Goal: Task Accomplishment & Management: Use online tool/utility

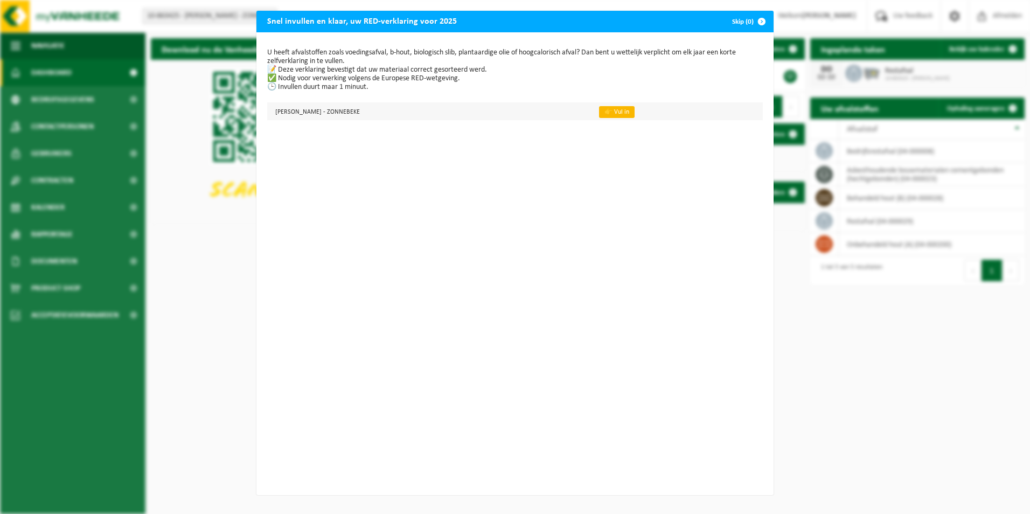
click at [599, 114] on link "👉 Vul in" at bounding box center [617, 112] width 36 height 12
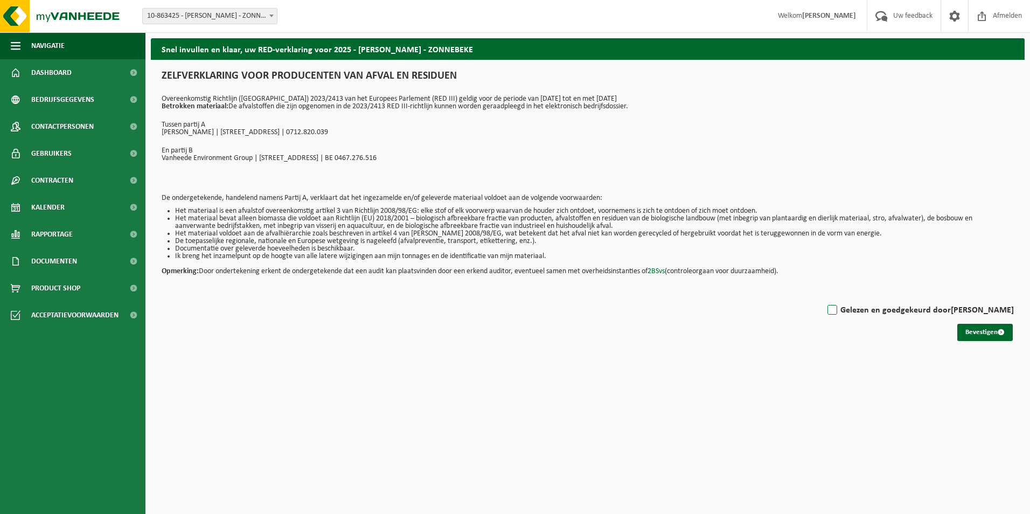
drag, startPoint x: 844, startPoint y: 304, endPoint x: 857, endPoint y: 309, distance: 13.8
click at [845, 304] on div "Gelezen en goedgekeurd door JO CLAEYS" at bounding box center [588, 308] width 852 height 22
click at [863, 311] on label "Gelezen en goedgekeurd door JO CLAEYS" at bounding box center [919, 310] width 189 height 16
click at [1014, 297] on input "Gelezen en goedgekeurd door JO CLAEYS" at bounding box center [1014, 296] width 1 height 1
checkbox input "true"
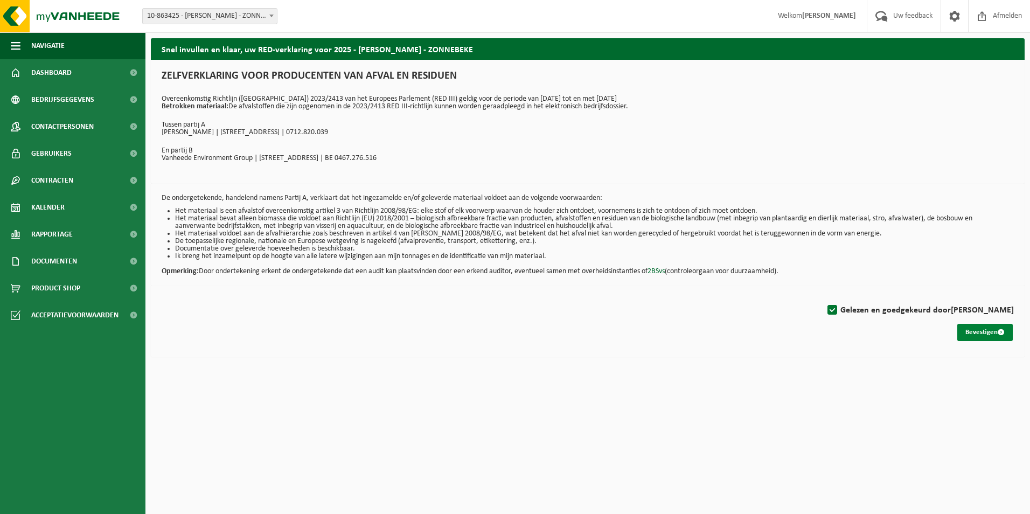
click at [976, 336] on button "Bevestigen" at bounding box center [984, 332] width 55 height 17
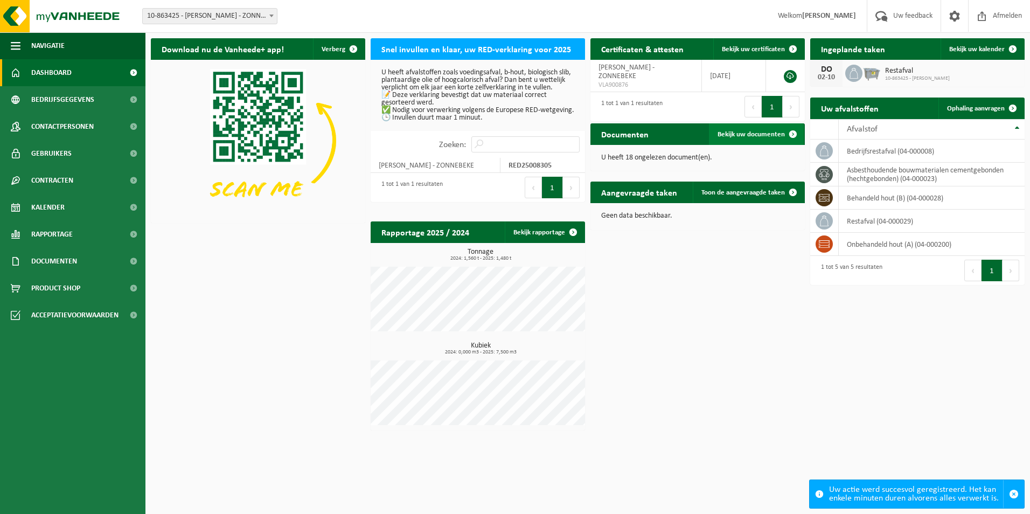
click at [736, 129] on link "Bekijk uw documenten" at bounding box center [756, 134] width 95 height 22
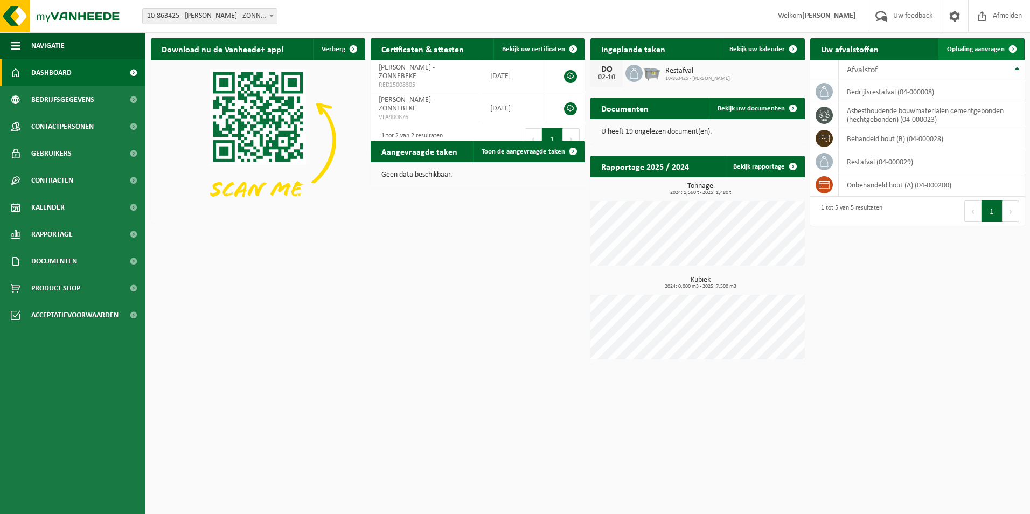
click at [1004, 50] on span at bounding box center [1013, 49] width 22 height 22
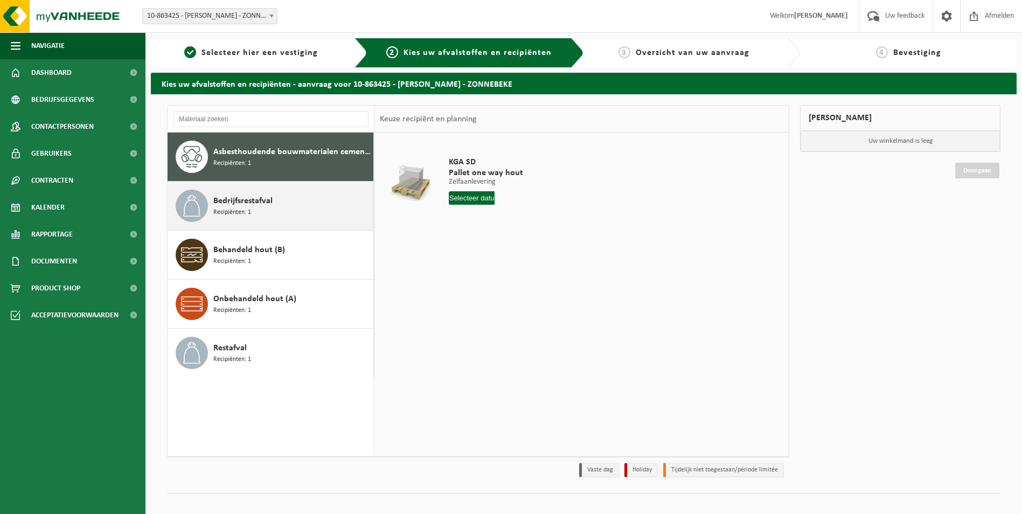
click at [294, 217] on div "Bedrijfsrestafval Recipiënten: 1" at bounding box center [291, 206] width 157 height 32
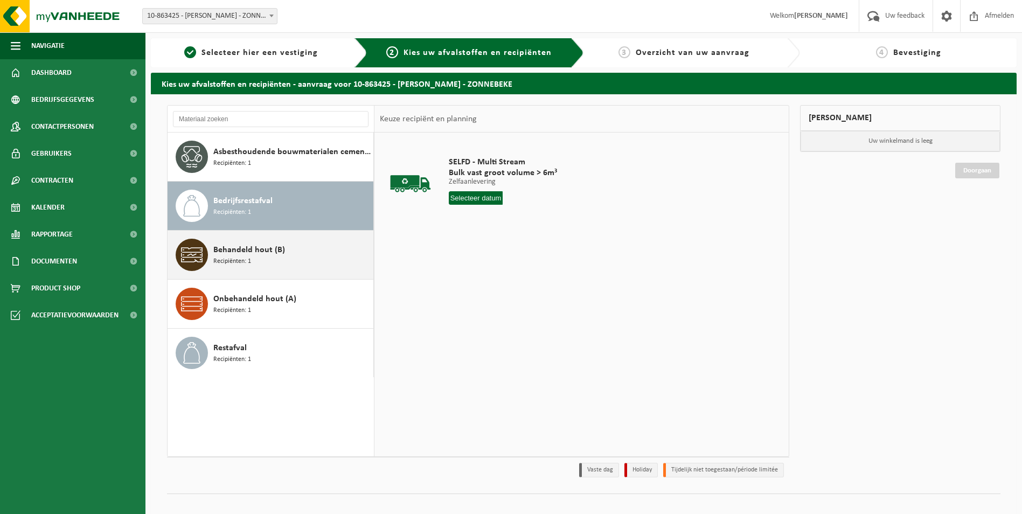
click at [303, 261] on div "Behandeld hout (B) Recipiënten: 1" at bounding box center [291, 255] width 157 height 32
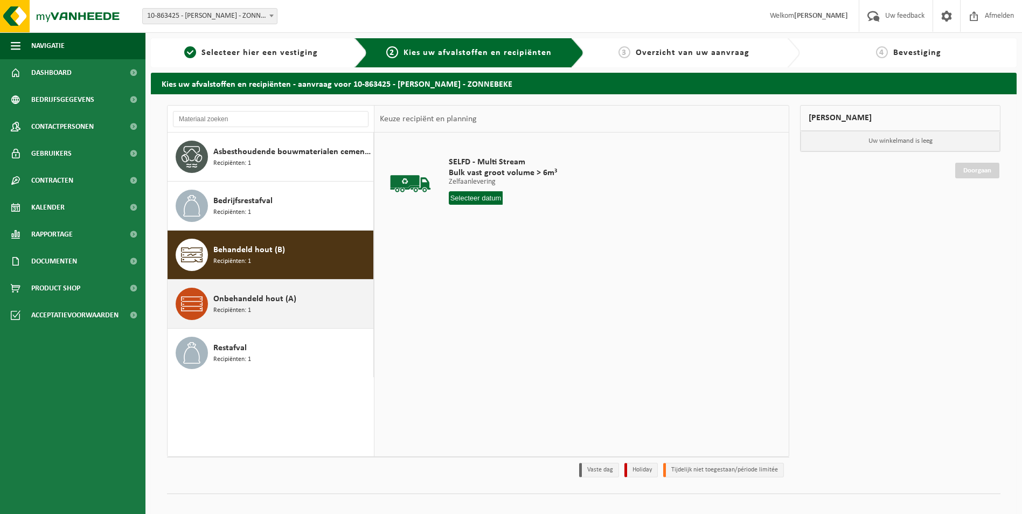
click at [309, 298] on div "Onbehandeld hout (A) Recipiënten: 1" at bounding box center [291, 304] width 157 height 32
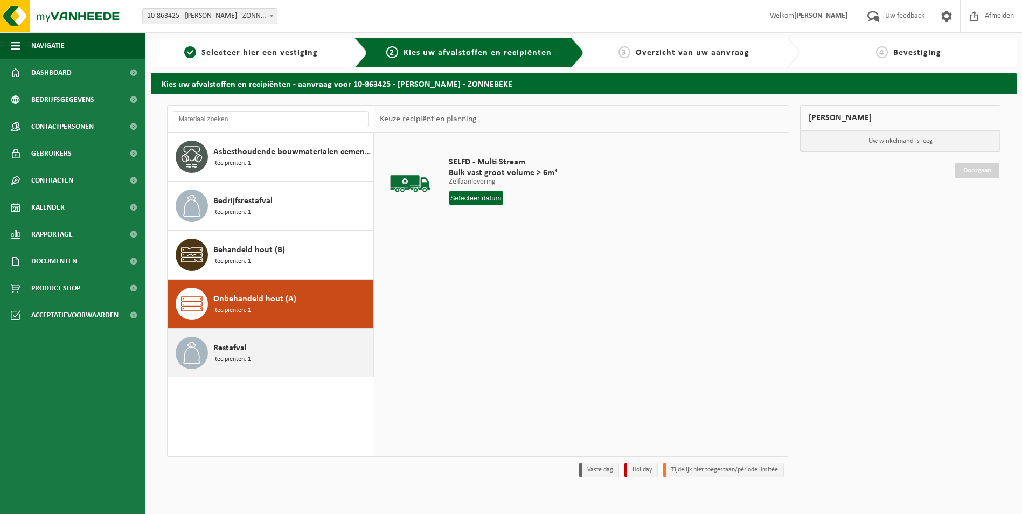
click at [304, 351] on div "Restafval Recipiënten: 1" at bounding box center [291, 353] width 157 height 32
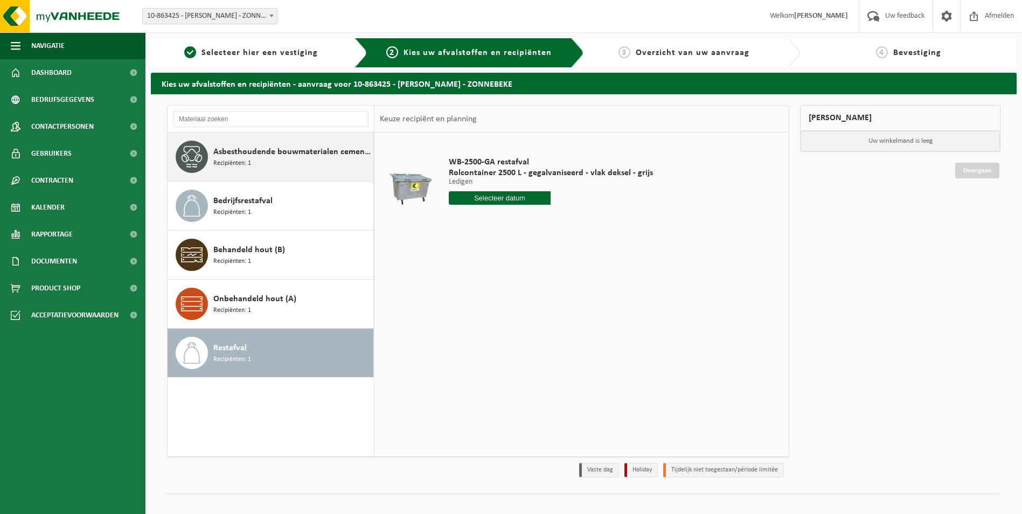
click at [281, 159] on div "Asbesthoudende bouwmaterialen cementgebonden (hechtgebonden) Recipiënten: 1" at bounding box center [291, 157] width 157 height 32
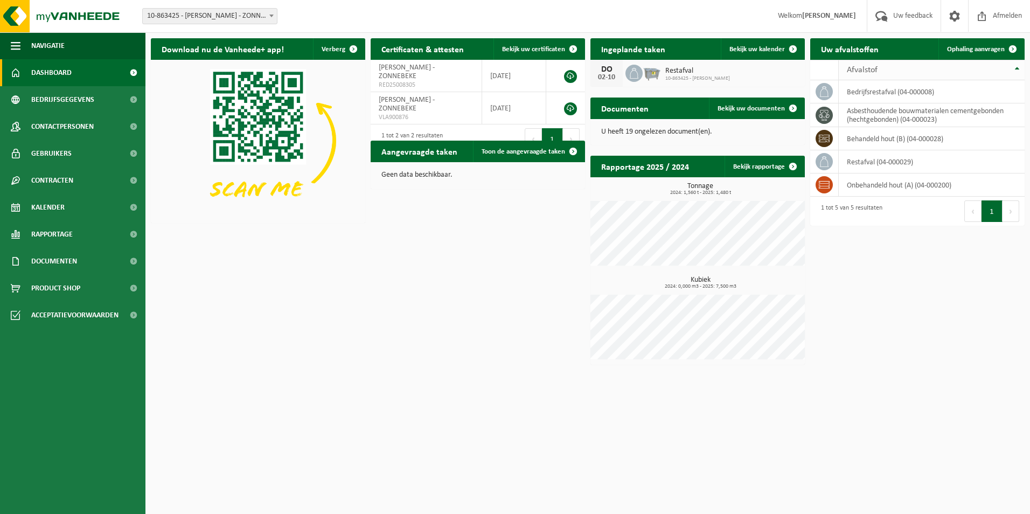
click at [1014, 69] on th "Afvalstof" at bounding box center [932, 70] width 186 height 20
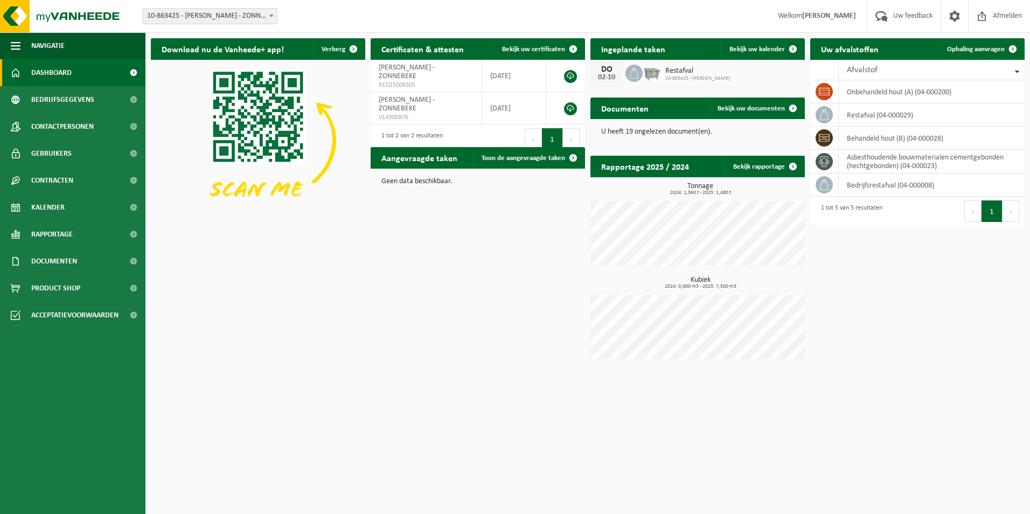
click at [1018, 73] on th "Afvalstof" at bounding box center [932, 70] width 186 height 20
click at [1018, 72] on th "Afvalstof" at bounding box center [932, 70] width 186 height 20
click at [885, 164] on td "asbesthoudende bouwmaterialen cementgebonden (hechtgebonden) (04-000023)" at bounding box center [932, 162] width 186 height 24
click at [981, 47] on span "Ophaling aanvragen" at bounding box center [976, 49] width 58 height 7
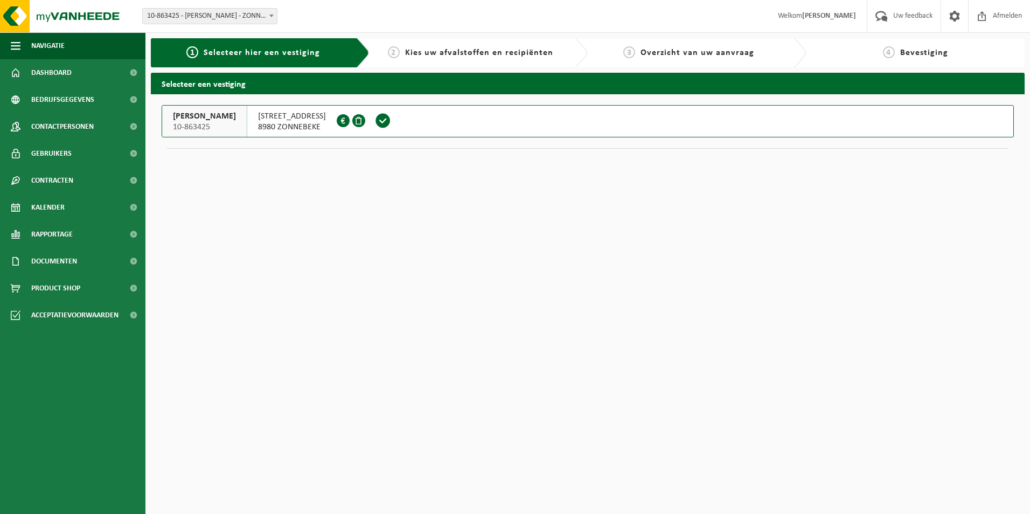
click at [278, 124] on span "8980 ZONNEBEKE" at bounding box center [292, 127] width 68 height 11
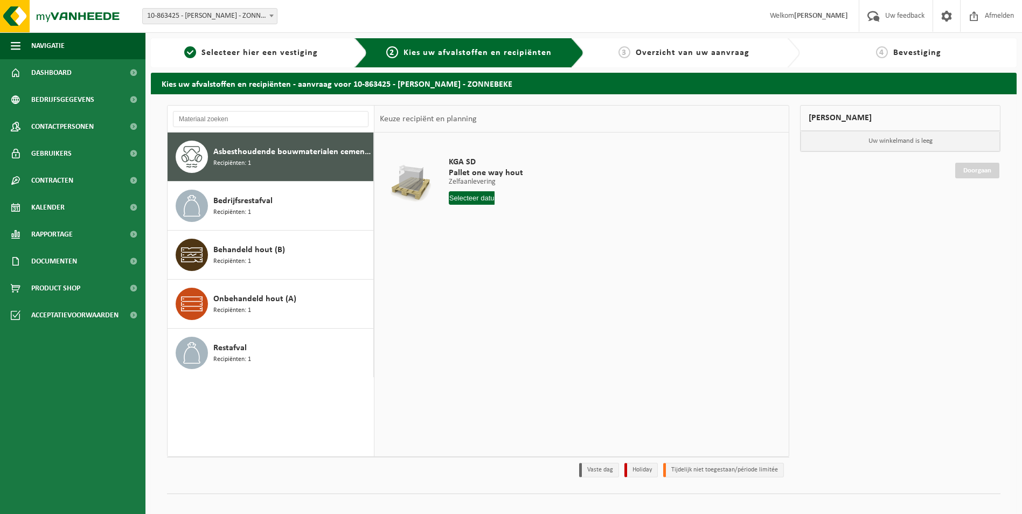
click at [328, 150] on span "Asbesthoudende bouwmaterialen cementgebonden (hechtgebonden)" at bounding box center [291, 151] width 157 height 13
click at [476, 196] on input "text" at bounding box center [472, 197] width 46 height 13
click at [462, 292] on div "11" at bounding box center [458, 293] width 19 height 17
type input "Van [DATE]"
click at [477, 243] on button "In winkelmand" at bounding box center [479, 238] width 59 height 17
